Goal: Task Accomplishment & Management: Use online tool/utility

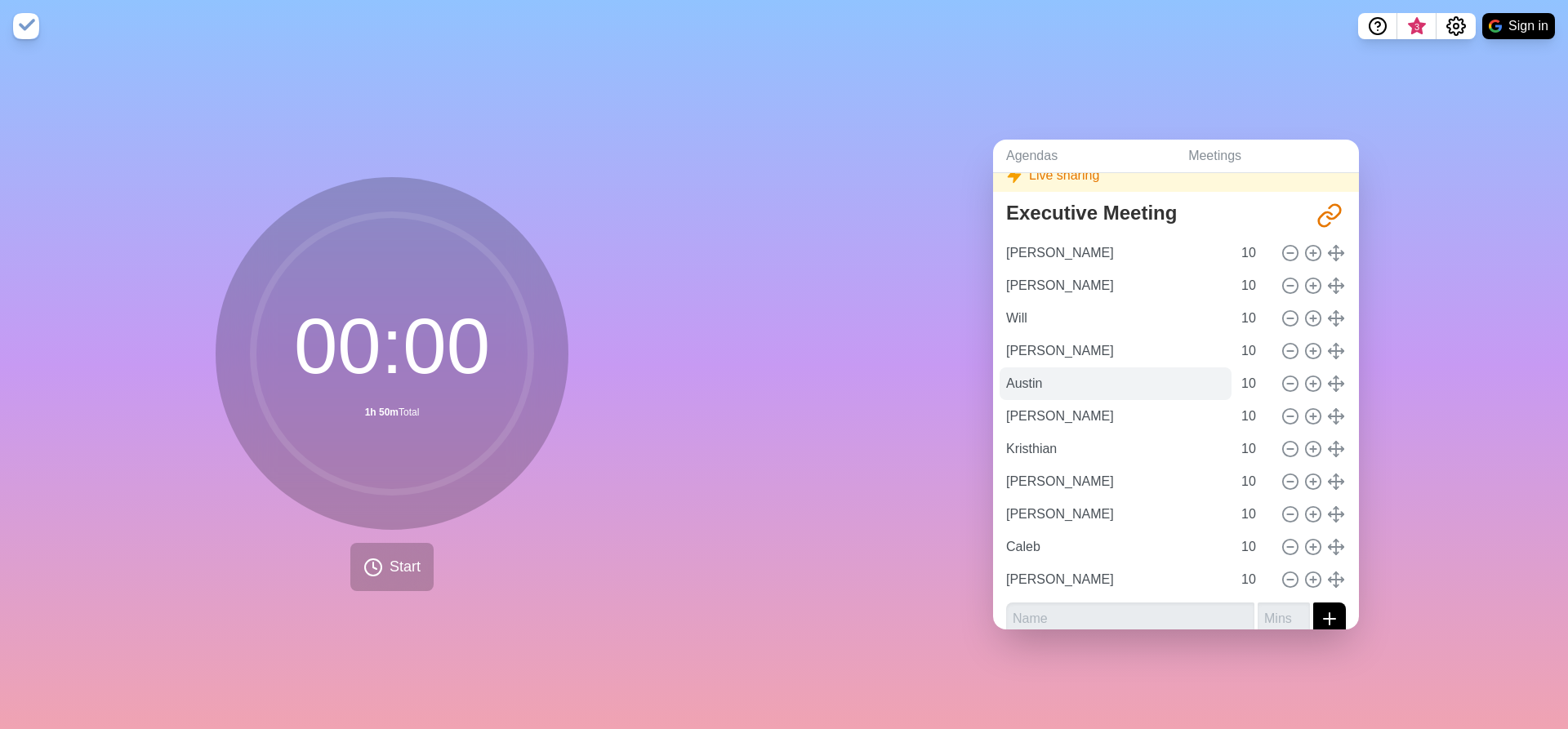
scroll to position [89, 0]
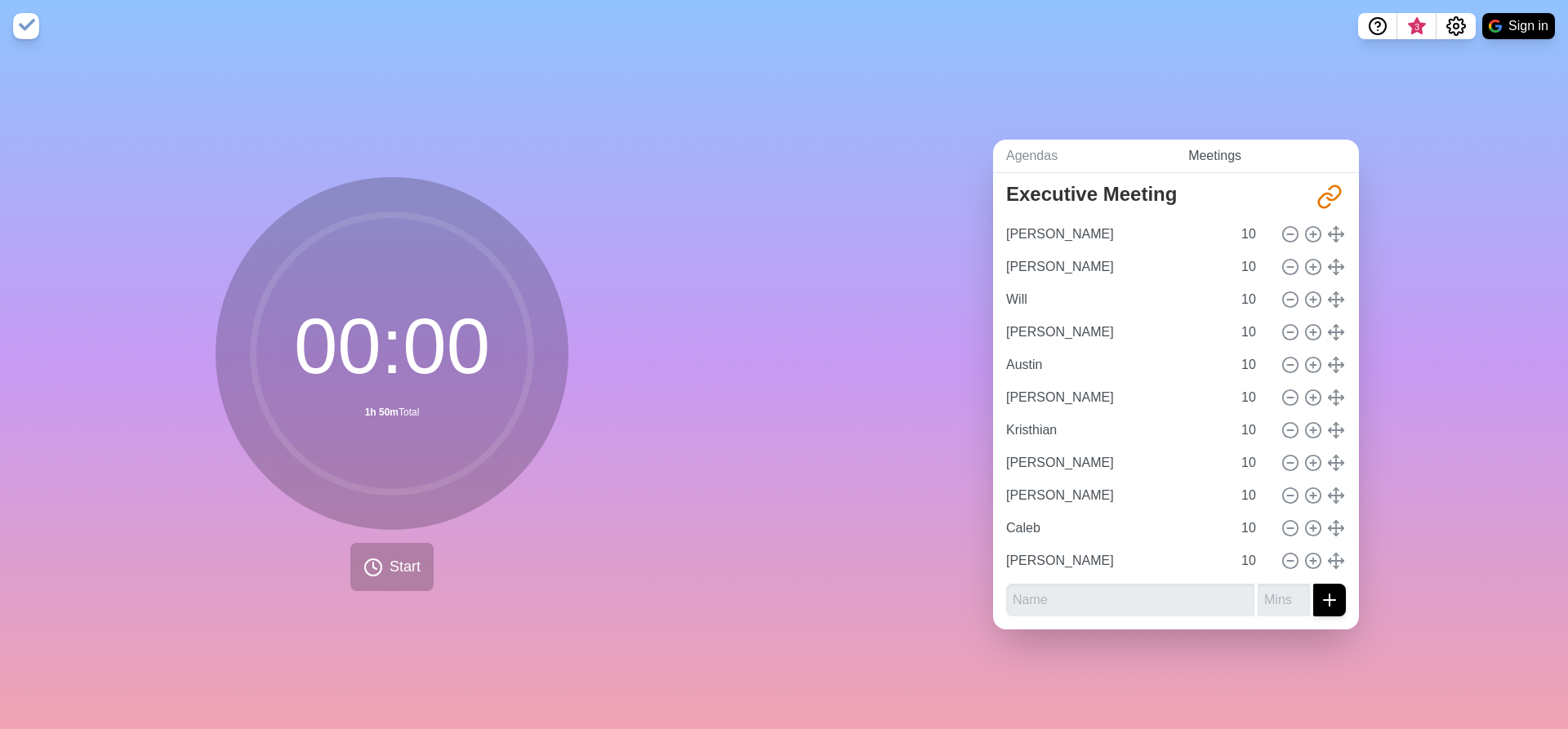
click at [1200, 147] on link "Meetings" at bounding box center [1266, 156] width 184 height 34
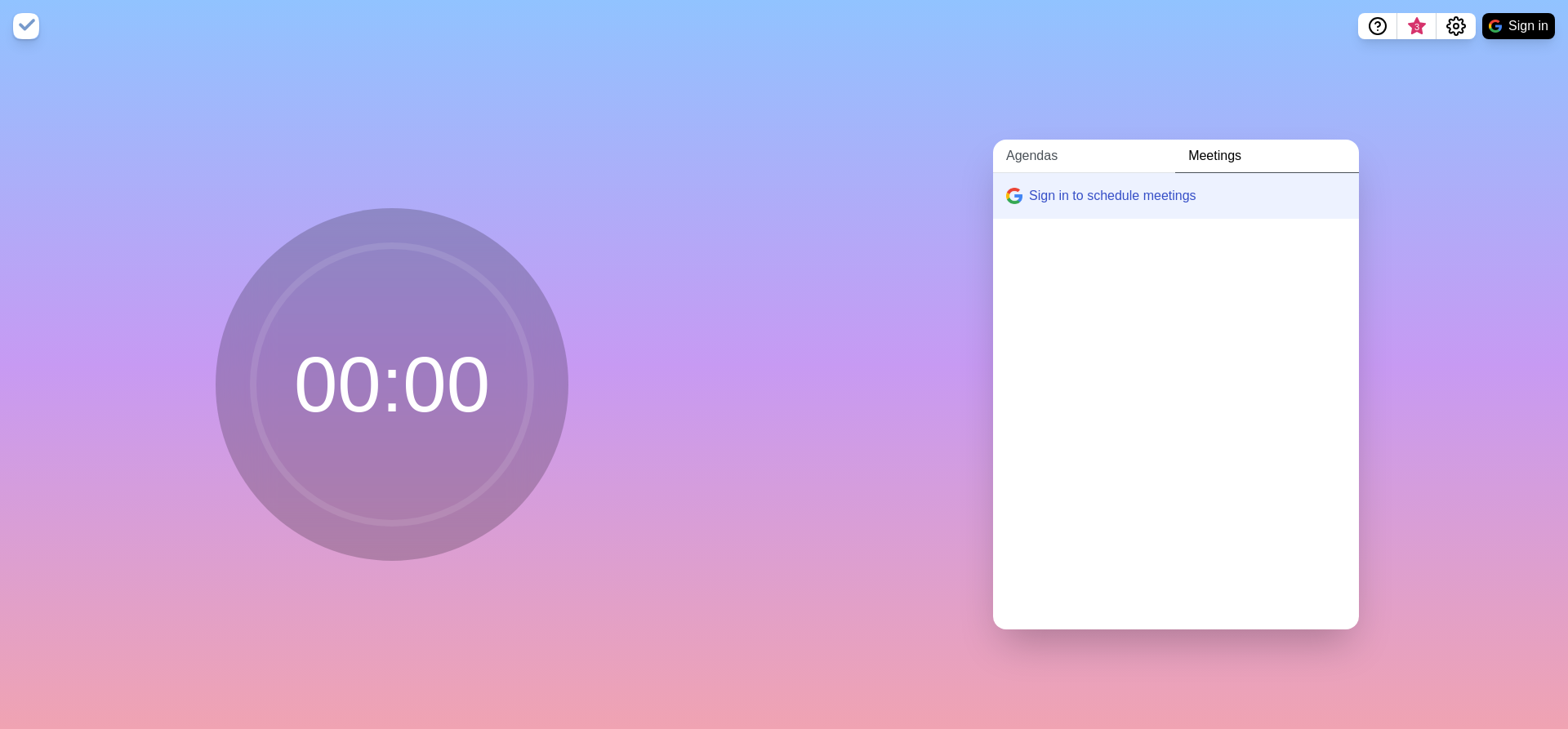
click at [1014, 150] on link "Agendas" at bounding box center [1084, 156] width 182 height 34
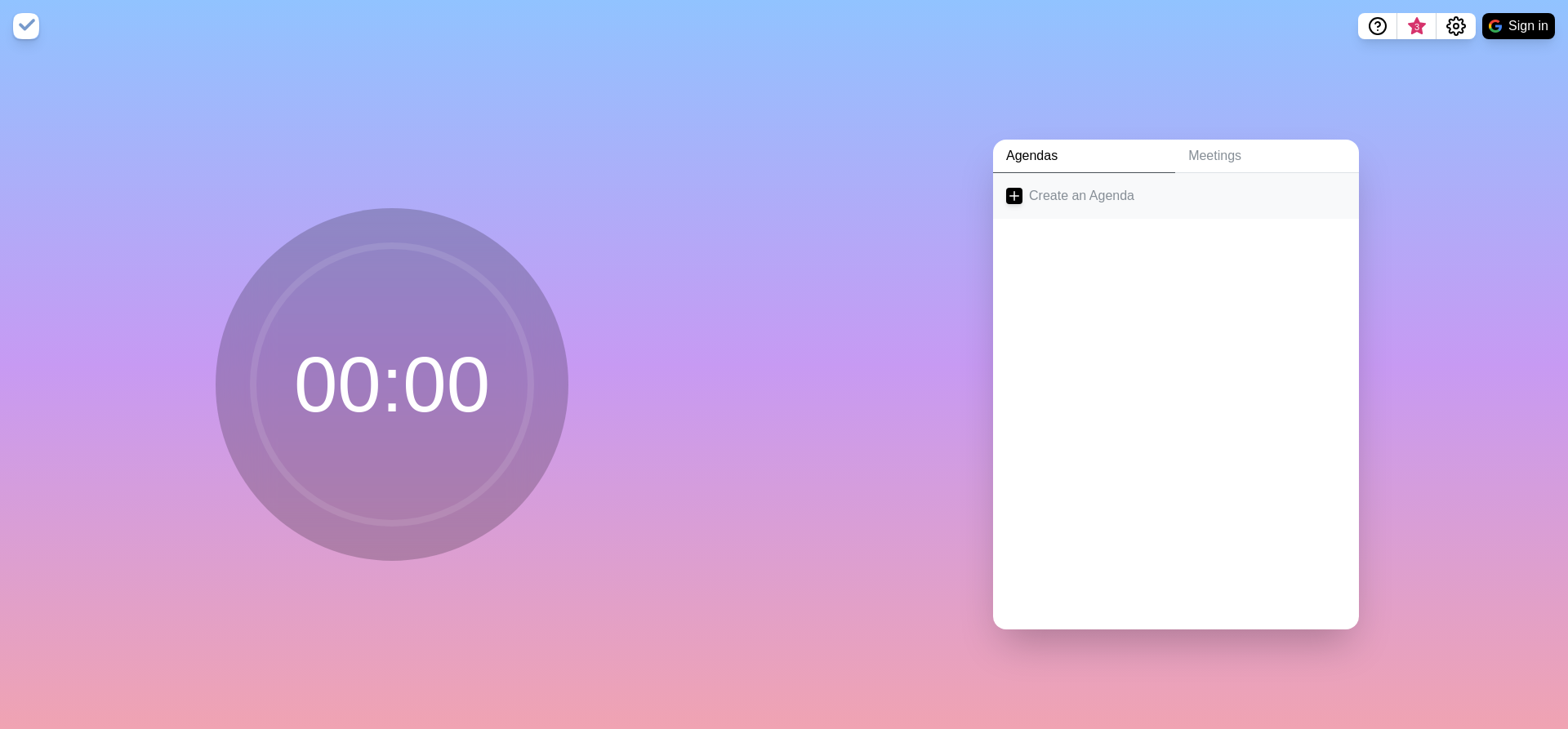
click at [1072, 183] on link "Create an Agenda" at bounding box center [1176, 196] width 366 height 46
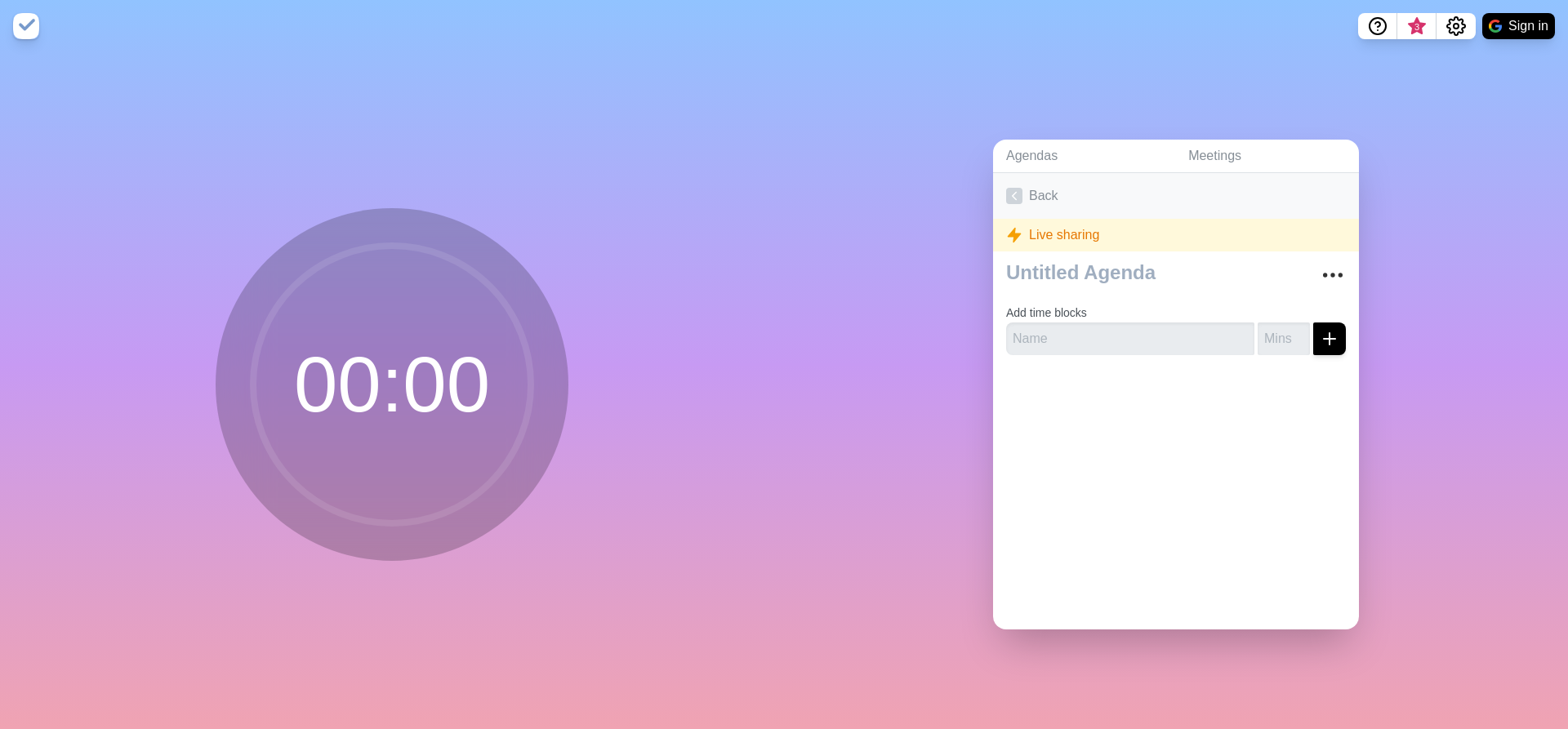
click at [1006, 187] on icon at bounding box center [1014, 195] width 16 height 16
